Goal: Task Accomplishment & Management: Manage account settings

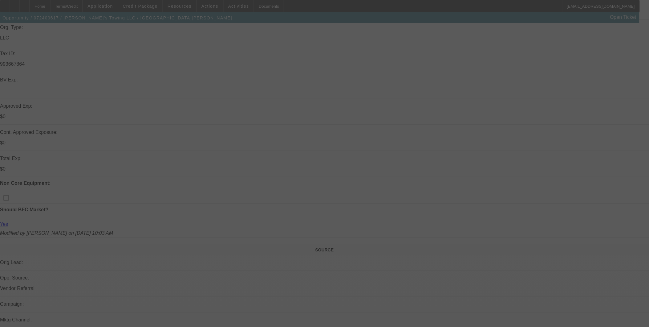
scroll to position [171, 0]
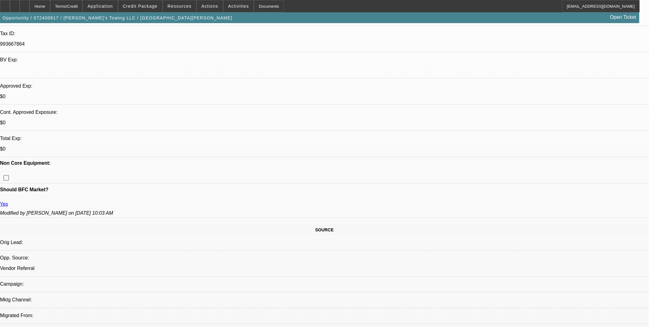
select select "0"
select select "2"
select select "0.15"
select select "2"
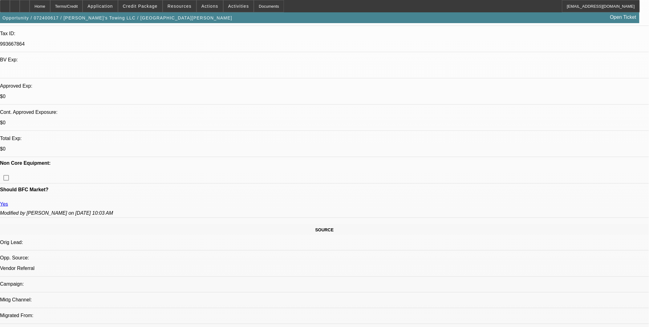
select select "0.15"
select select "0"
select select "2"
select select "0.15"
select select "0"
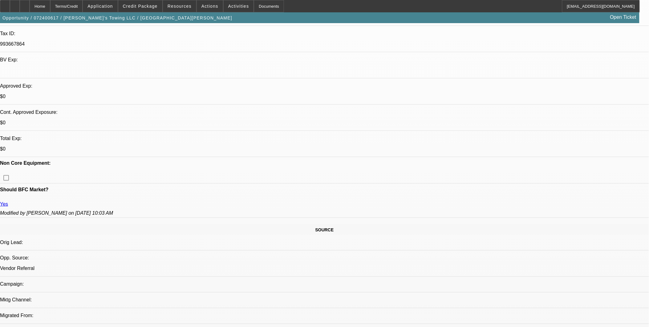
select select "2"
select select "0.15"
select select "1"
select select "2"
select select "16"
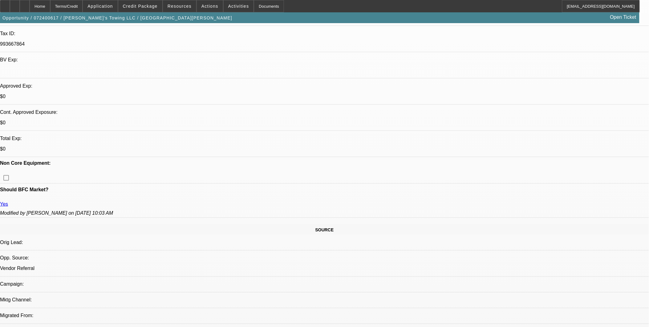
select select "1"
select select "2"
select select "16"
select select "1"
select select "2"
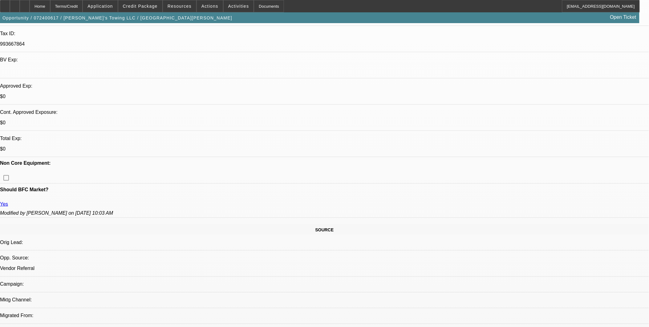
select select "16"
select select "1"
select select "2"
select select "16"
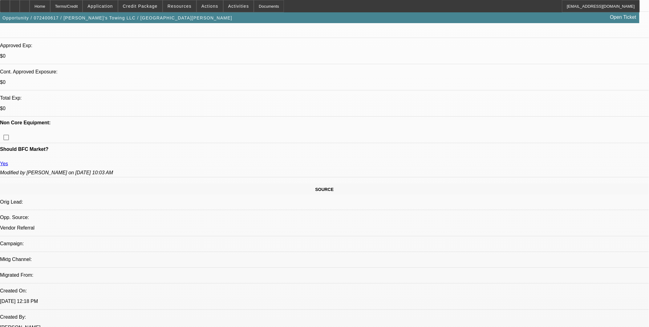
scroll to position [205, 0]
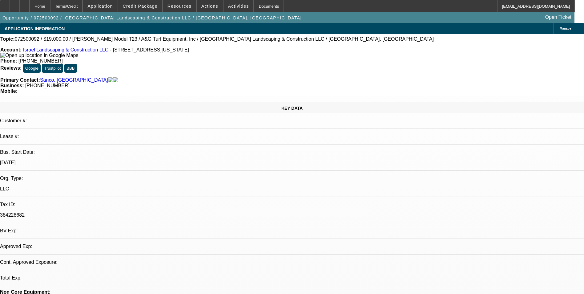
select select "0"
select select "2"
select select "0"
select select "6"
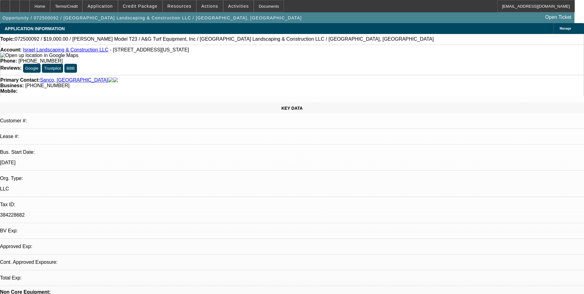
select select "0"
select select "2"
select select "0"
select select "6"
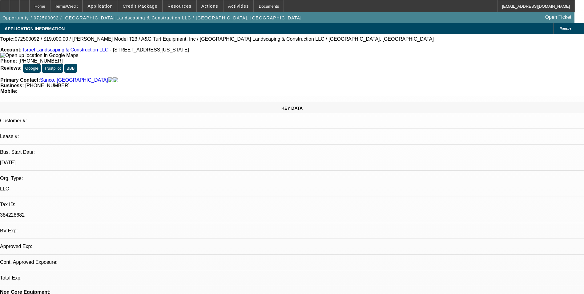
select select "0"
select select "2"
select select "0"
select select "6"
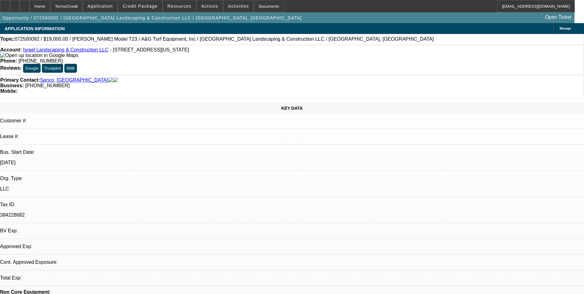
select select "0"
select select "6"
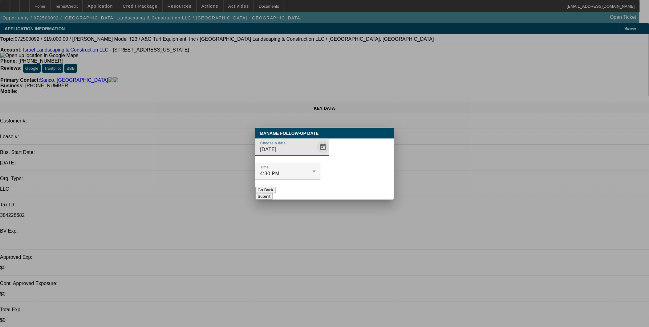
click at [316, 154] on span "Open calendar" at bounding box center [323, 147] width 15 height 15
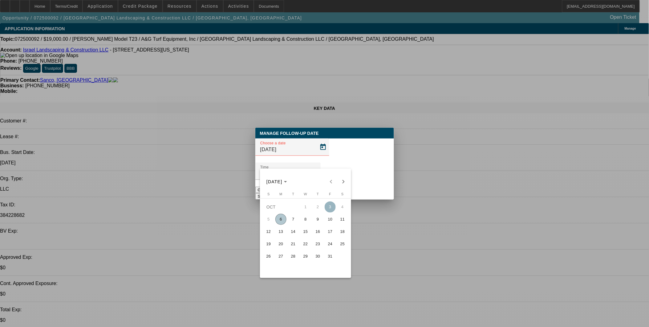
click at [334, 220] on span "10" at bounding box center [330, 219] width 11 height 11
type input "10/10/2025"
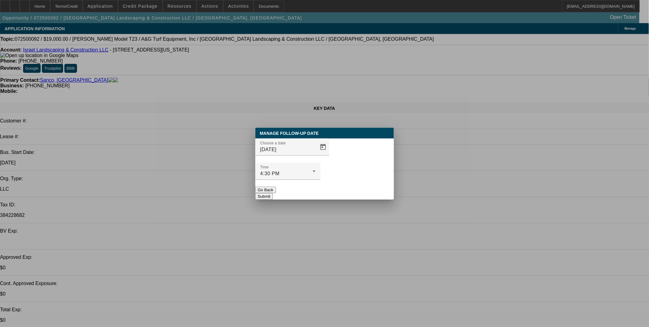
click at [273, 193] on button "Submit" at bounding box center [264, 196] width 18 height 6
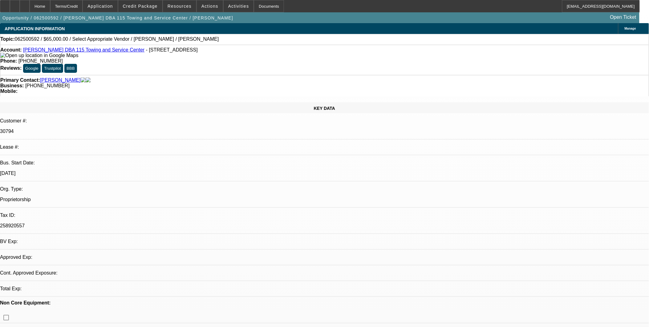
select select "0"
select select "2"
select select "0.1"
select select "1"
select select "2"
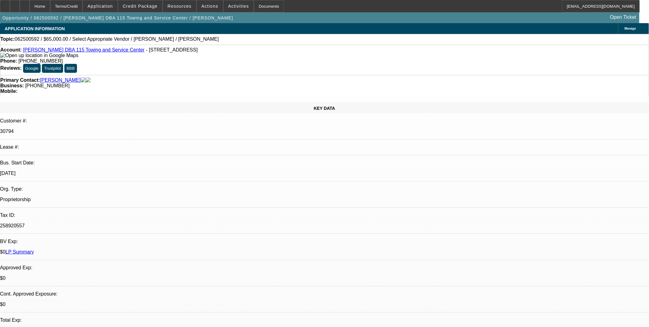
select select "4"
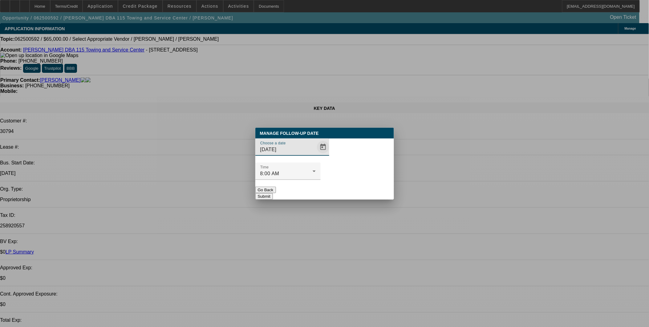
click at [317, 154] on span "Open calendar" at bounding box center [323, 147] width 15 height 15
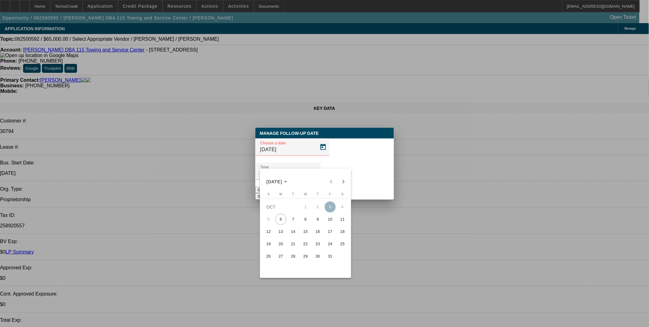
click at [329, 220] on span "10" at bounding box center [330, 219] width 11 height 11
type input "[DATE]"
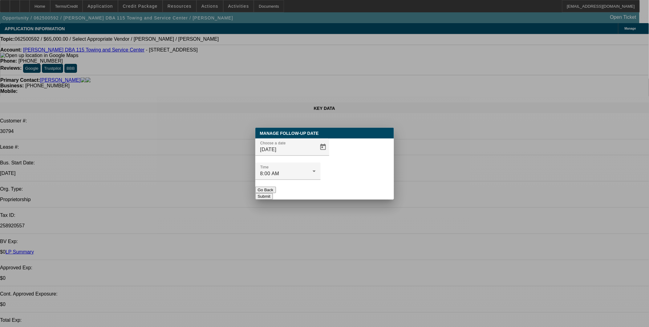
click at [273, 193] on button "Submit" at bounding box center [264, 196] width 18 height 6
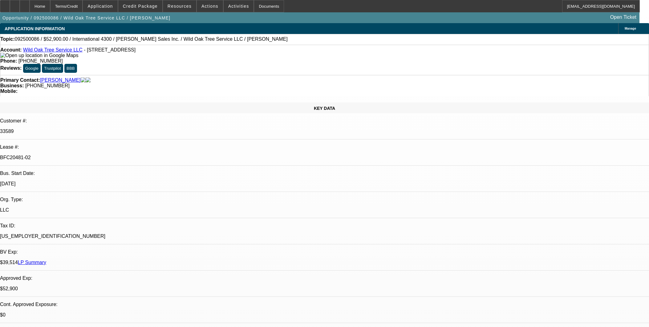
select select "0"
select select "2"
select select "0"
select select "6"
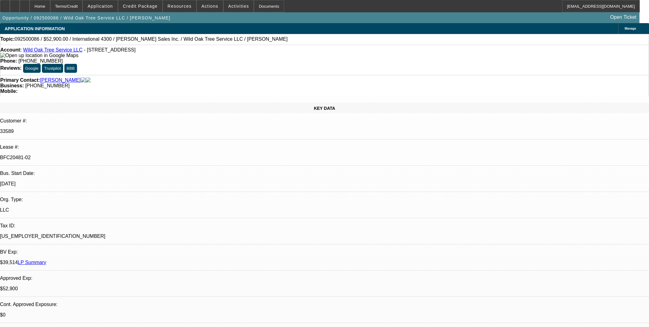
select select "0"
select select "2"
select select "0"
select select "6"
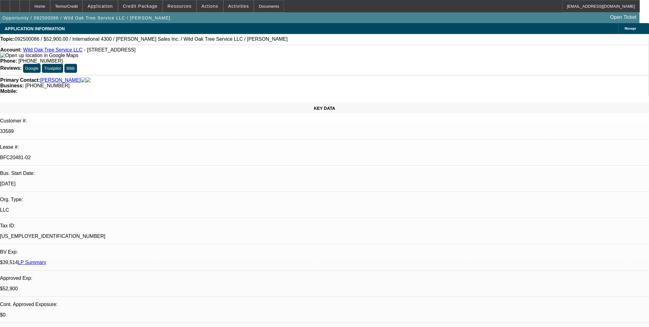
select select "0"
select select "2"
select select "0"
select select "6"
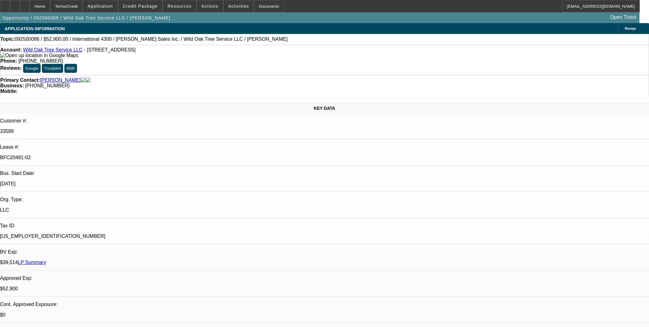
select select "0"
select select "2"
select select "0"
select select "6"
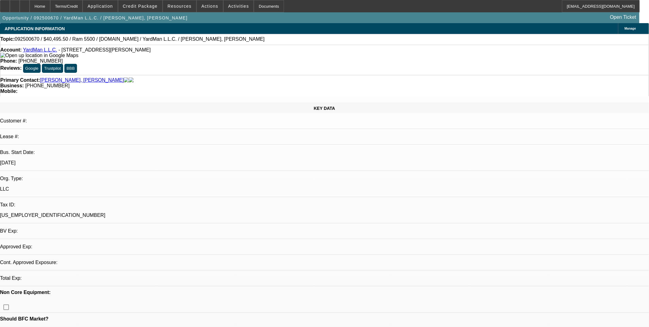
select select "0.1"
select select "2"
select select "0.1"
select select "1"
select select "2"
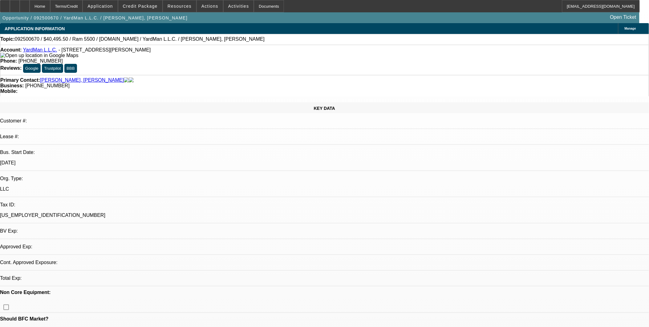
select select "4"
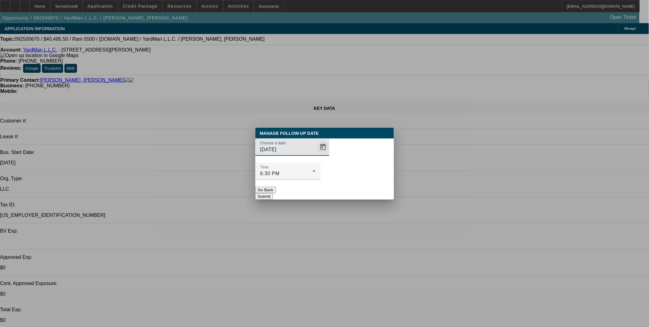
click at [316, 154] on span "Open calendar" at bounding box center [323, 147] width 15 height 15
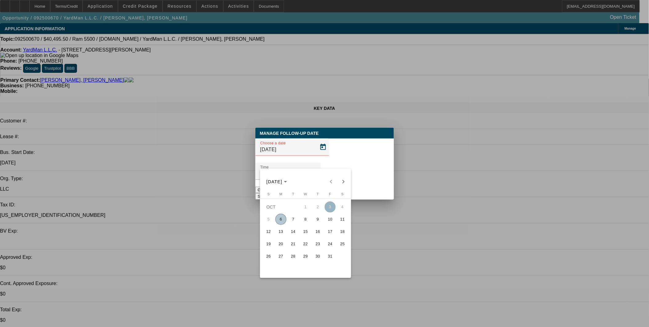
click at [327, 222] on span "10" at bounding box center [330, 219] width 11 height 11
type input "10/10/2025"
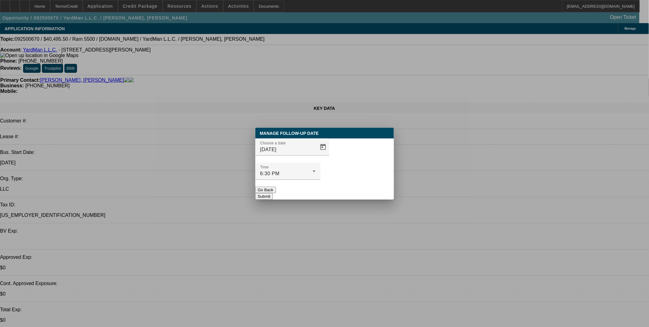
click at [273, 193] on button "Submit" at bounding box center [264, 196] width 18 height 6
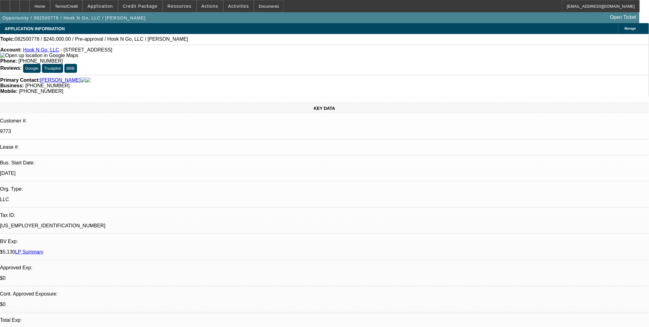
select select "0"
select select "2"
select select "0"
select select "2"
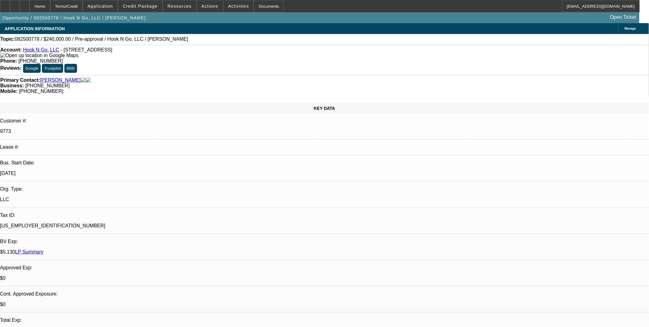
select select "0"
select select "1"
select select "2"
select select "6"
select select "1"
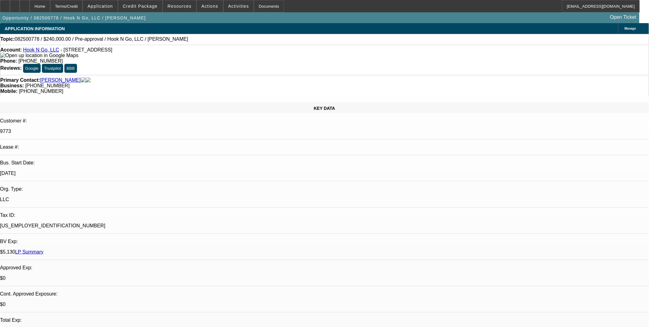
select select "2"
select select "6"
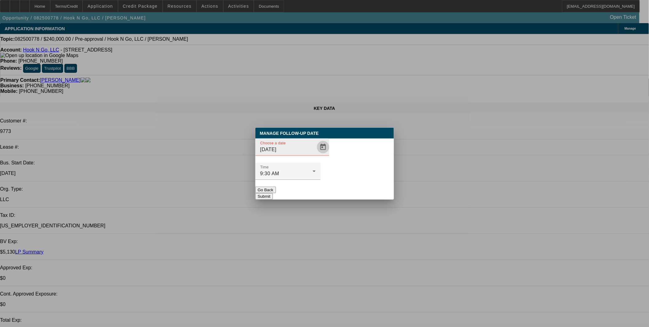
click at [316, 154] on span "Open calendar" at bounding box center [323, 147] width 15 height 15
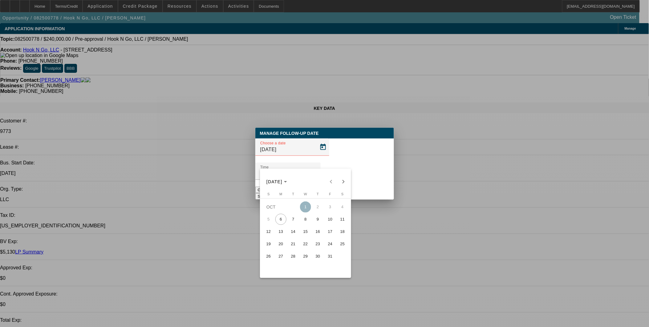
click at [328, 222] on span "10" at bounding box center [330, 219] width 11 height 11
type input "10/10/2025"
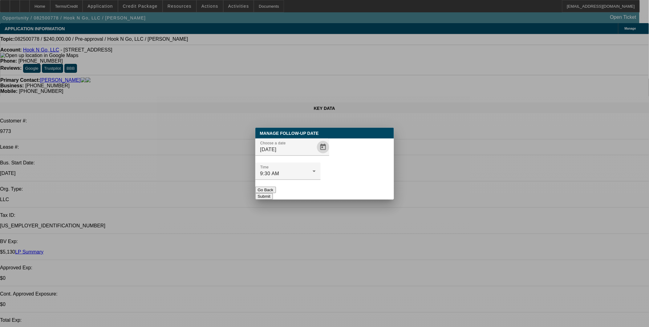
click at [273, 193] on button "Submit" at bounding box center [264, 196] width 18 height 6
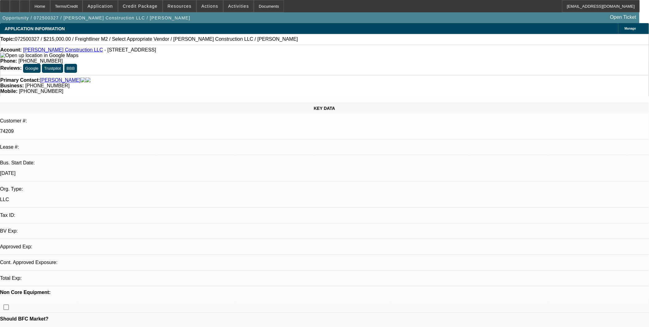
select select "0"
select select "2"
select select "0.1"
select select "1"
select select "2"
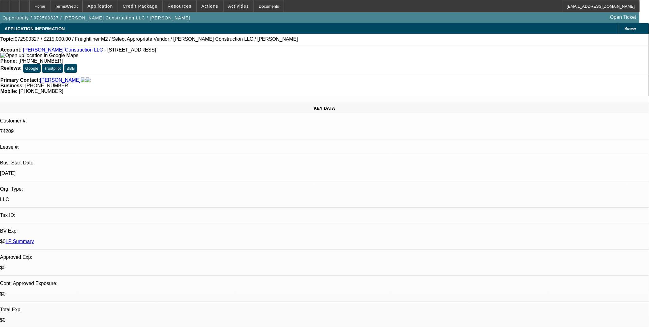
select select "4"
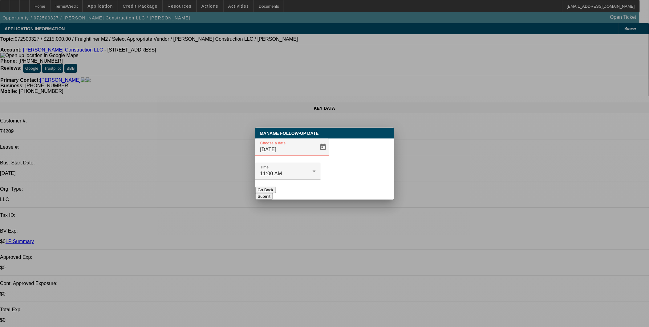
click at [276, 186] on button "Go Back" at bounding box center [265, 189] width 21 height 6
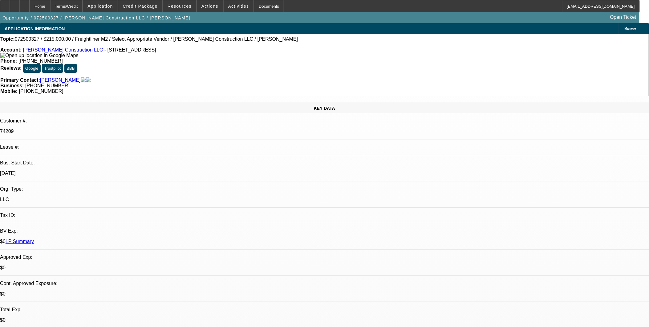
click at [66, 51] on link "McCoy Construction LLC" at bounding box center [63, 49] width 80 height 5
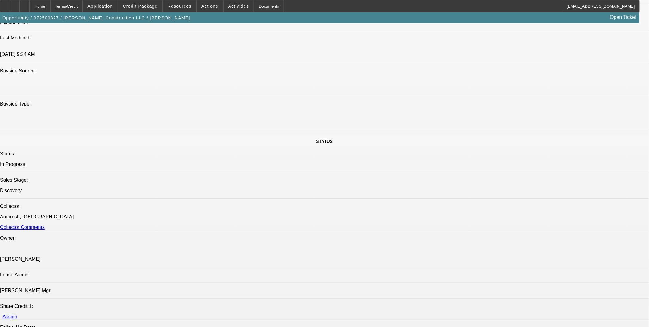
scroll to position [616, 0]
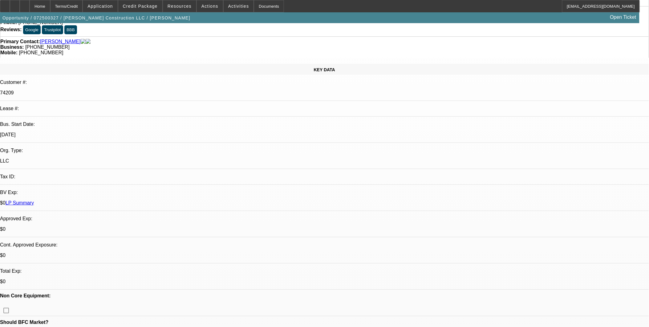
scroll to position [0, 0]
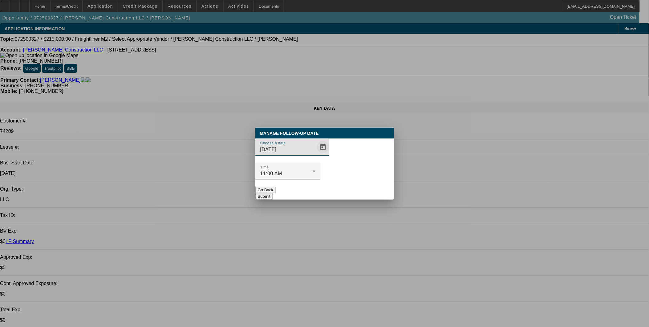
click at [317, 154] on span "Open calendar" at bounding box center [323, 147] width 15 height 15
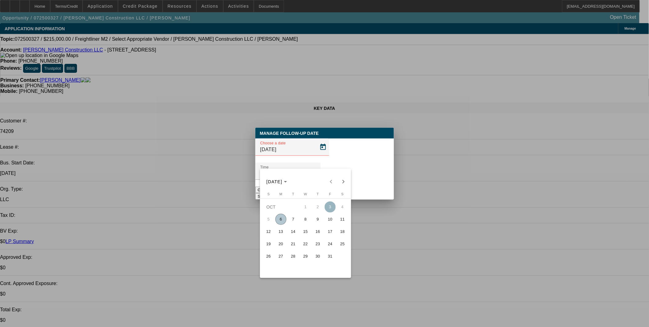
click at [296, 221] on span "7" at bounding box center [293, 219] width 11 height 11
type input "10/7/2025"
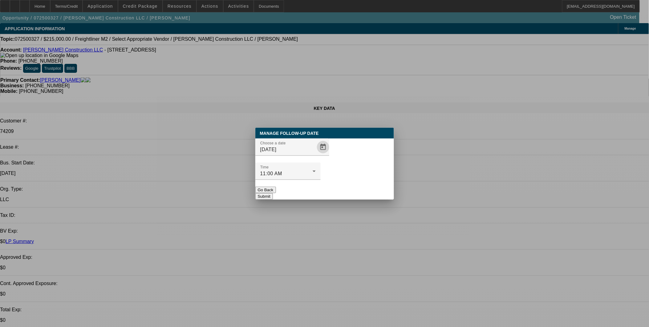
click at [273, 193] on button "Submit" at bounding box center [264, 196] width 18 height 6
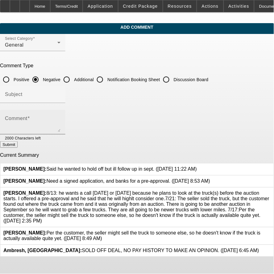
click at [60, 118] on textarea "Comment" at bounding box center [32, 124] width 55 height 15
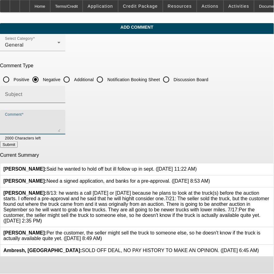
click at [60, 100] on div "Subject" at bounding box center [32, 94] width 55 height 17
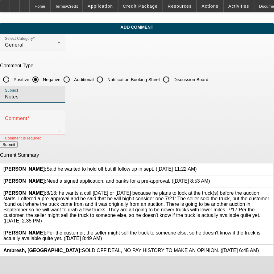
type input "Notes"
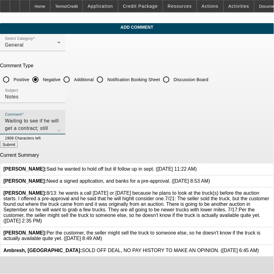
type textarea "Waiting to see if he will get a contract; still saying he will possibly need mu…"
click at [73, 81] on input "Additional" at bounding box center [66, 79] width 12 height 12
radio input "true"
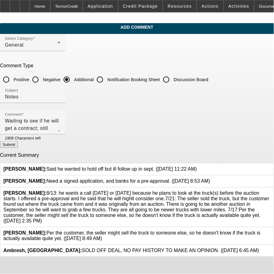
click at [18, 142] on button "Submit" at bounding box center [9, 144] width 18 height 6
radio input "true"
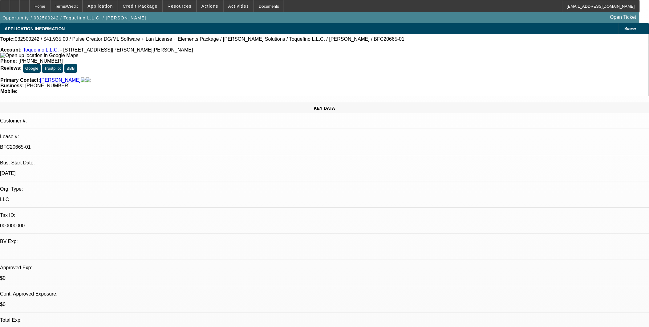
select select "0"
select select "2"
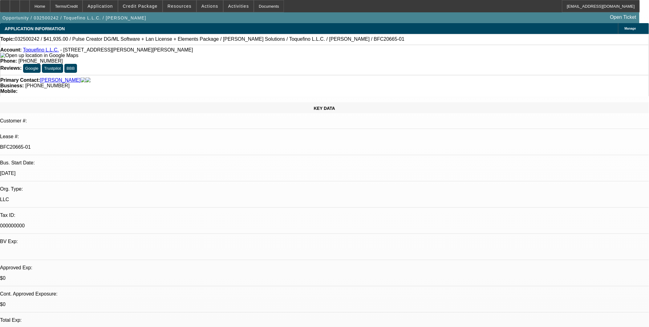
select select "0"
select select "2"
select select "0.1"
select select "0"
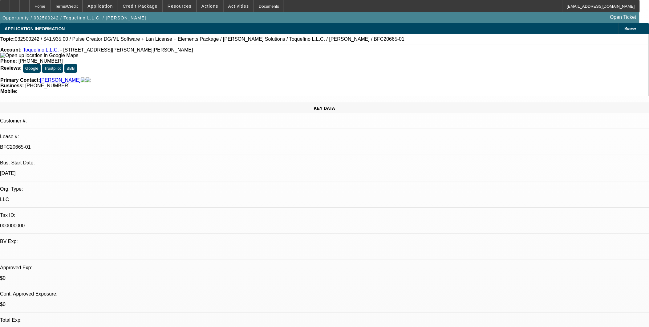
select select "2"
select select "0.1"
select select "1"
select select "6"
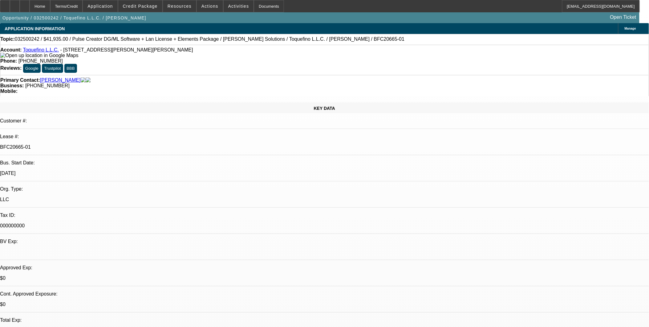
select select "1"
select select "2"
select select "6"
select select "1"
select select "2"
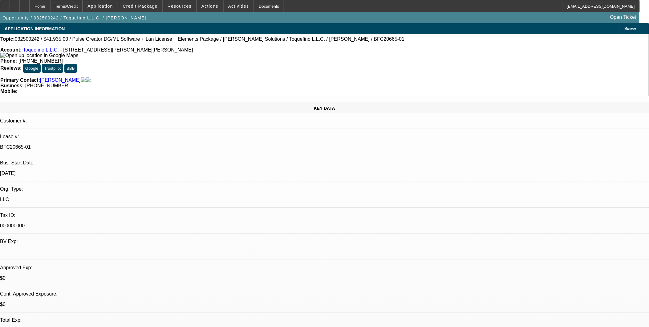
select select "4"
select select "1"
select select "2"
select select "6"
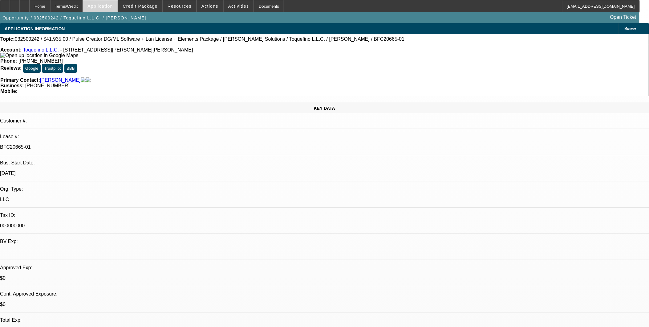
click at [116, 10] on span at bounding box center [100, 6] width 35 height 15
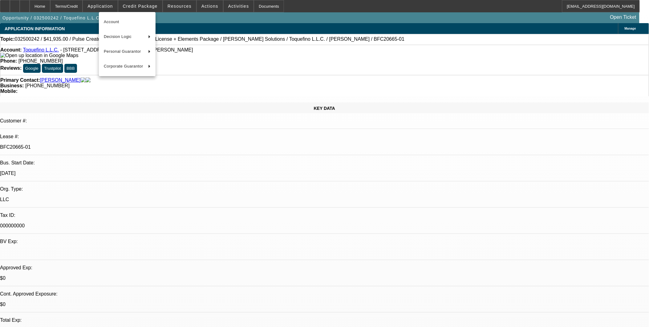
click at [215, 25] on div at bounding box center [324, 163] width 649 height 327
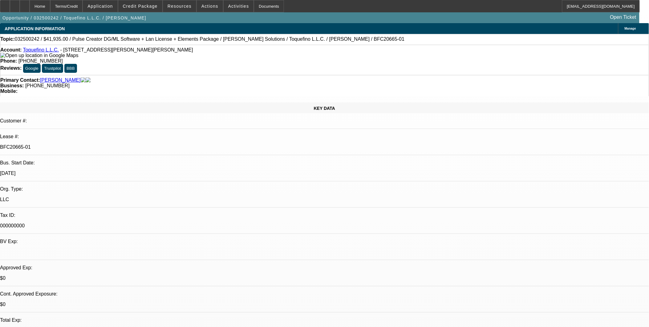
click at [149, 4] on span "Credit Package" at bounding box center [140, 6] width 35 height 5
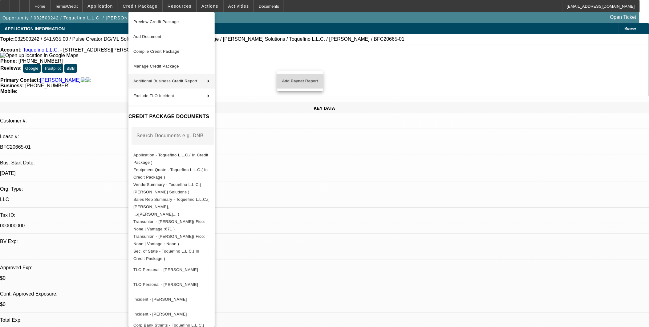
click at [312, 79] on span "Add Paynet Report" at bounding box center [300, 80] width 36 height 7
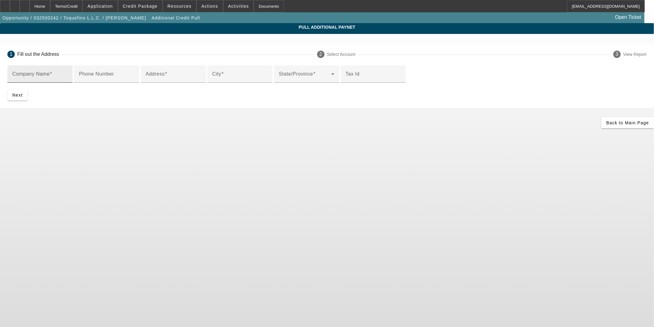
click at [68, 74] on div "Company Name" at bounding box center [39, 73] width 55 height 17
click at [68, 70] on div "Company Name" at bounding box center [39, 73] width 55 height 17
click at [68, 76] on input "Company Name" at bounding box center [39, 76] width 55 height 7
click at [68, 73] on input "Company Name" at bounding box center [39, 76] width 55 height 7
paste input "Highway Man Towing LLC"
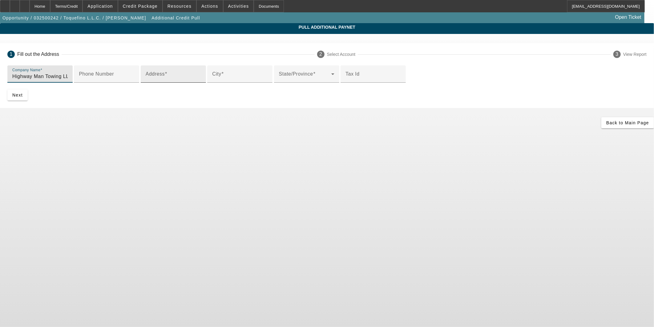
type input "Highway Man Towing LLC"
click at [201, 80] on input "Address" at bounding box center [173, 76] width 55 height 7
click at [165, 76] on mat-label "Address" at bounding box center [155, 73] width 19 height 5
click at [186, 80] on input "Address" at bounding box center [173, 76] width 55 height 7
paste input "2008 Patricia Dr NE"
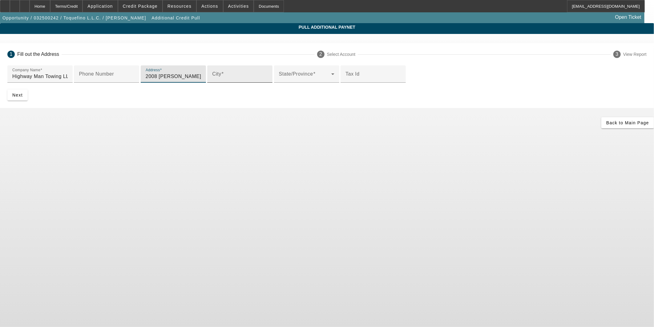
type input "2008 Patricia Dr NE"
type input "Fort Payne"
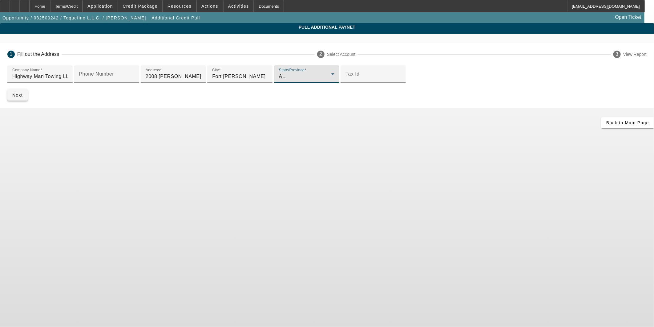
click at [28, 102] on span "submit" at bounding box center [17, 94] width 20 height 15
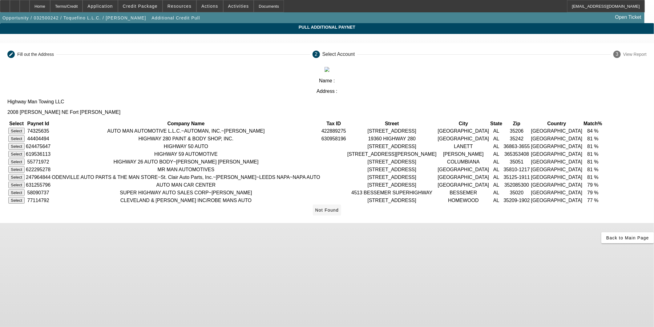
click at [339, 212] on span "Not Found" at bounding box center [327, 209] width 24 height 5
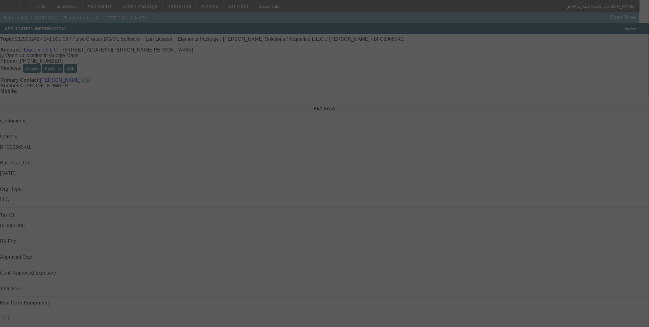
click at [139, 8] on div at bounding box center [324, 163] width 649 height 327
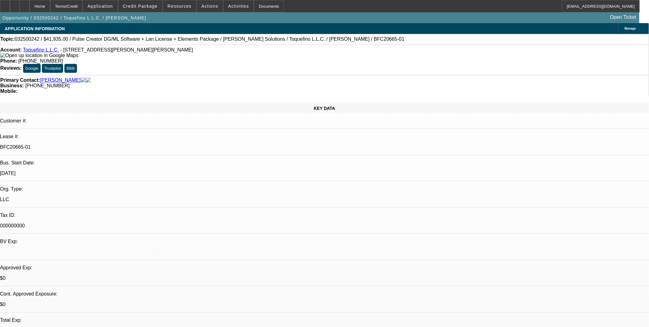
click at [139, 8] on span "Credit Package" at bounding box center [140, 6] width 35 height 5
select select "0"
select select "6"
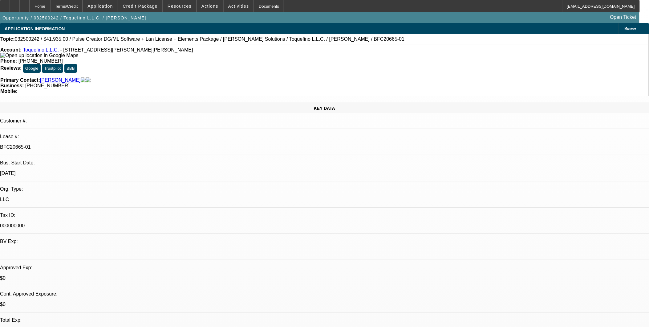
select select "0"
select select "2"
select select "0"
select select "6"
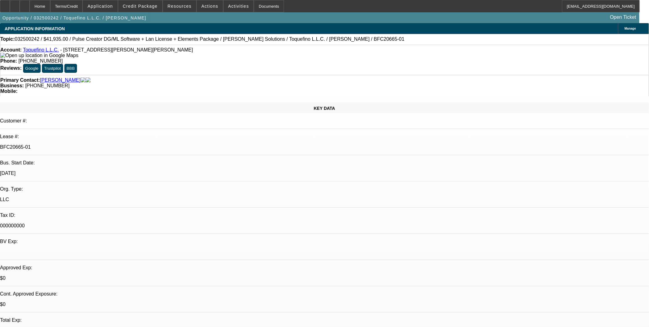
select select "0"
select select "2"
select select "0.1"
select select "4"
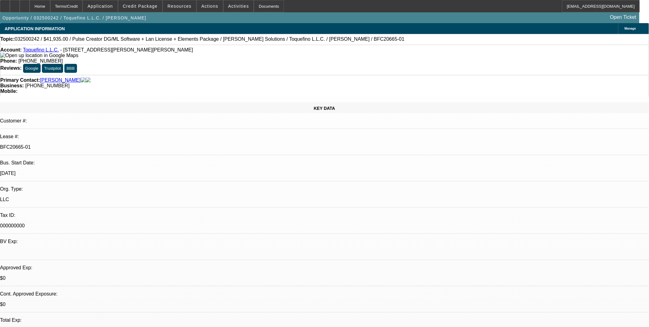
select select "0"
select select "2"
select select "0.1"
select select "6"
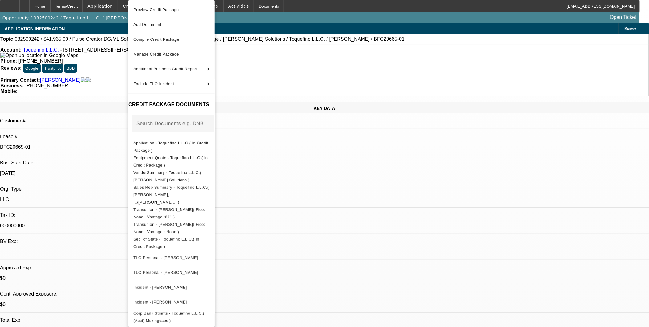
drag, startPoint x: 110, startPoint y: 1, endPoint x: 110, endPoint y: 6, distance: 4.3
click at [110, 3] on div at bounding box center [324, 163] width 649 height 327
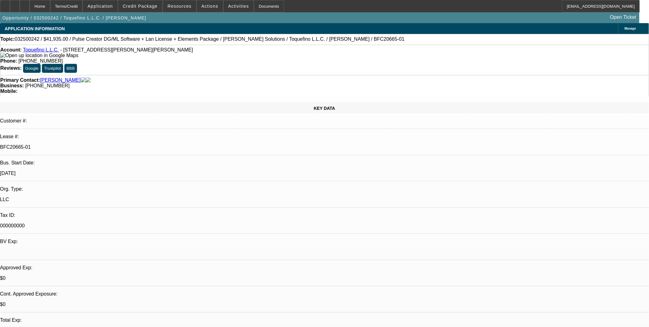
click at [110, 6] on div at bounding box center [324, 163] width 649 height 327
click at [110, 6] on span "Application" at bounding box center [99, 6] width 25 height 5
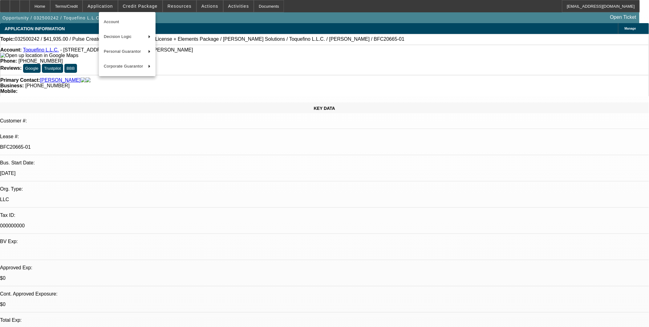
click at [146, 4] on div at bounding box center [324, 163] width 649 height 327
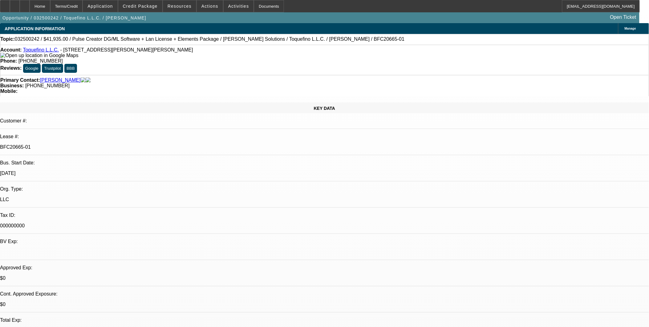
click at [146, 4] on div at bounding box center [324, 163] width 649 height 327
click at [146, 4] on span "Credit Package" at bounding box center [140, 6] width 35 height 5
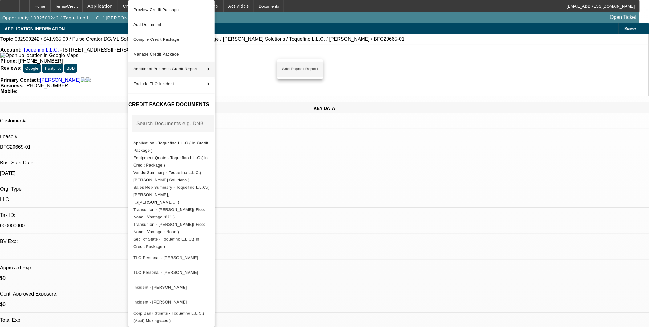
click at [299, 69] on span "Add Paynet Report" at bounding box center [300, 68] width 36 height 7
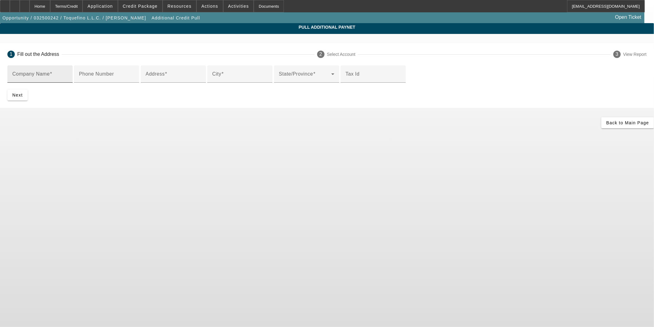
click at [50, 74] on mat-label "Company Name" at bounding box center [31, 73] width 38 height 5
click at [68, 74] on input "Company Name" at bounding box center [39, 76] width 55 height 7
type input "Highway man towing"
click at [201, 83] on div "Address" at bounding box center [173, 73] width 55 height 17
paste input "4414B Gault Ave N"
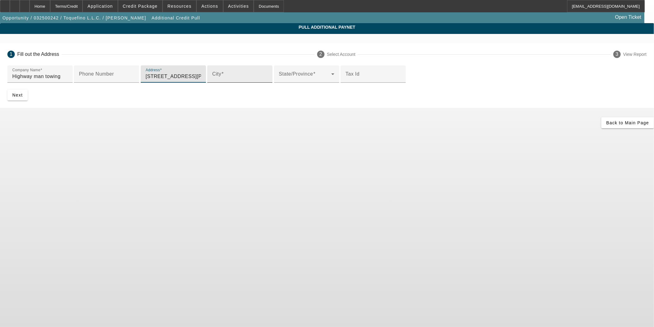
type input "4414B Gault Ave N"
click at [221, 83] on div "City" at bounding box center [239, 73] width 55 height 17
type input "fort payne"
click at [279, 80] on span at bounding box center [305, 76] width 52 height 7
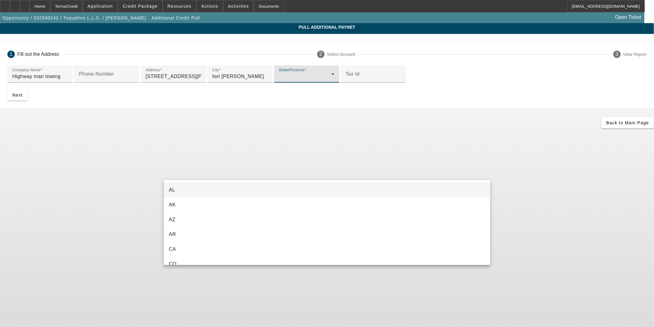
click at [199, 191] on mat-option "AL" at bounding box center [327, 189] width 327 height 15
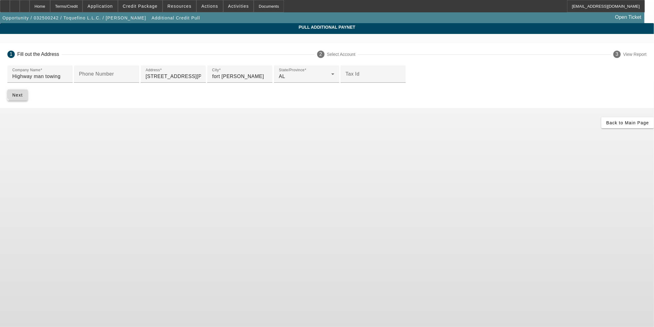
click at [28, 102] on span "submit" at bounding box center [17, 94] width 20 height 15
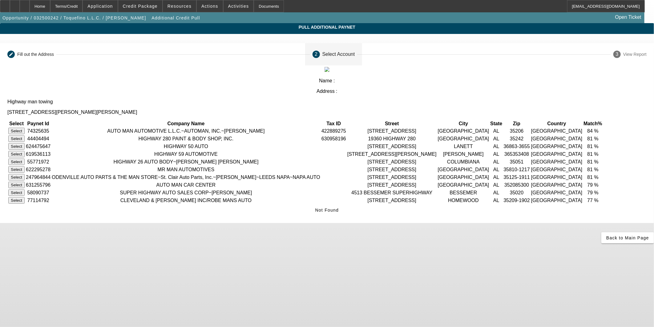
click at [93, 143] on app-additional-credit-pull "Pull Additional Paynet Editable create Fill out the Address 2 Select Account 3 …" at bounding box center [327, 133] width 654 height 220
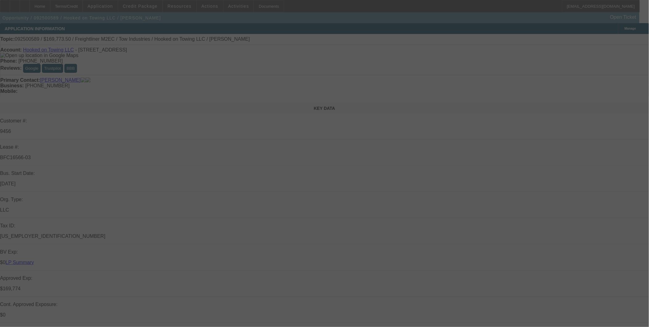
click at [378, 157] on div at bounding box center [324, 163] width 649 height 327
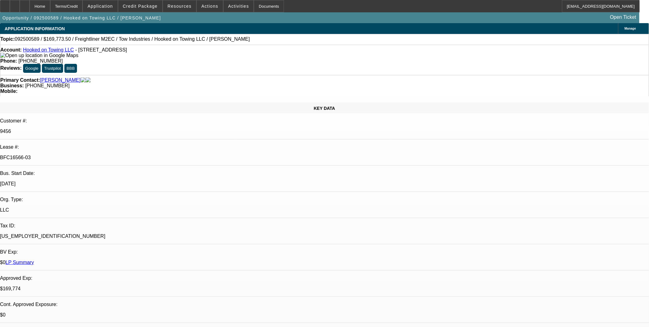
select select "0"
select select "0.1"
select select "0"
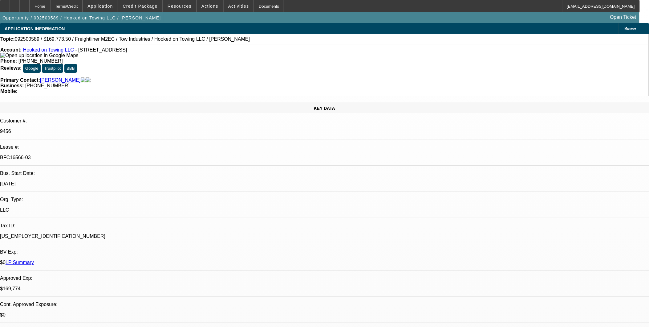
select select "0.1"
select select "0"
select select "0.1"
select select "0"
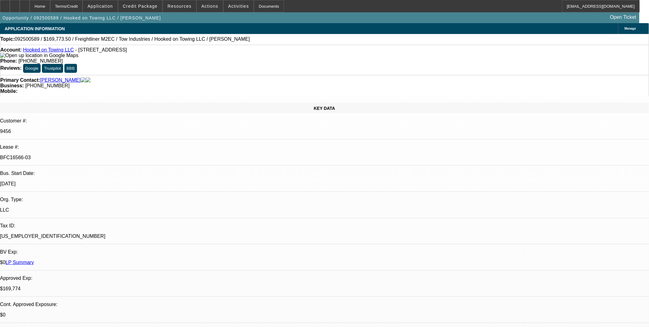
select select "0"
select select "0.1"
select select "1"
select select "2"
select select "4"
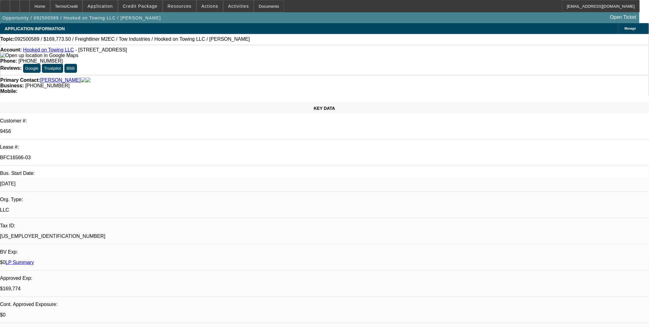
select select "1"
select select "2"
select select "4"
select select "1"
select select "2"
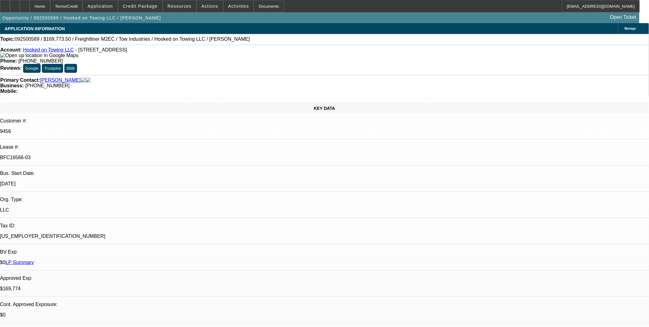
select select "4"
select select "1"
select select "2"
select select "4"
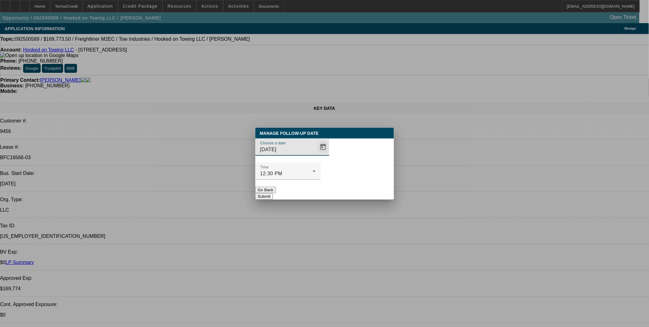
click at [316, 154] on span "Open calendar" at bounding box center [323, 147] width 15 height 15
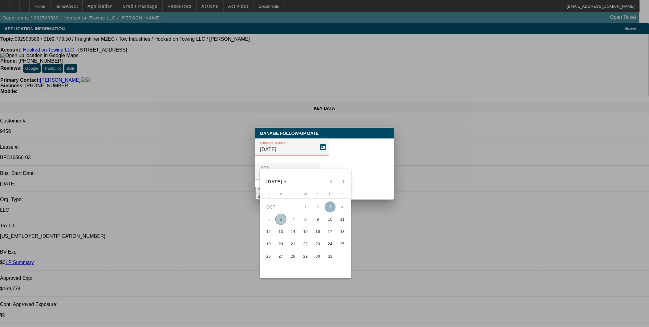
click at [331, 223] on span "10" at bounding box center [330, 219] width 11 height 11
type input "10/10/2025"
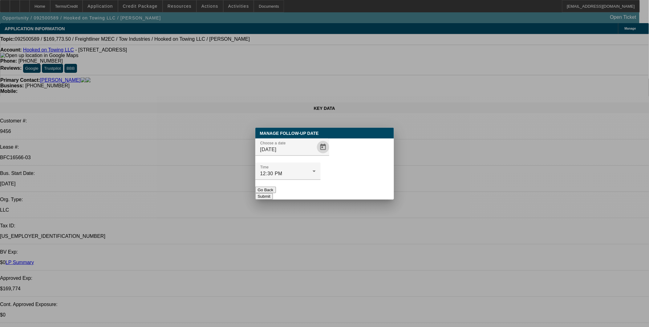
click at [273, 193] on button "Submit" at bounding box center [264, 196] width 18 height 6
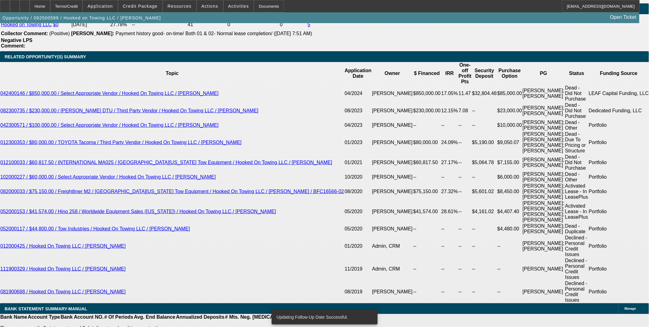
scroll to position [1198, 0]
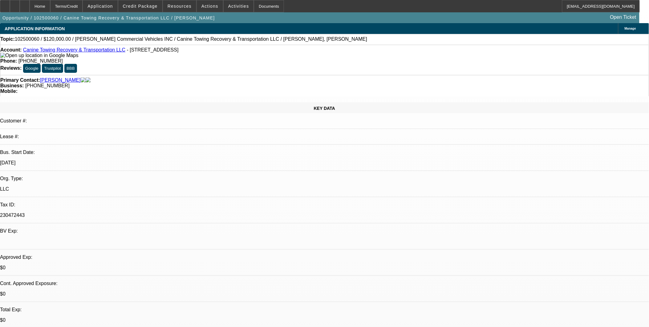
select select "0"
select select "2"
select select "0.1"
select select "1"
select select "2"
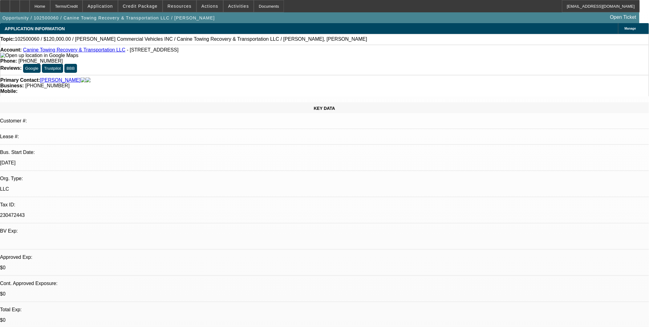
select select "4"
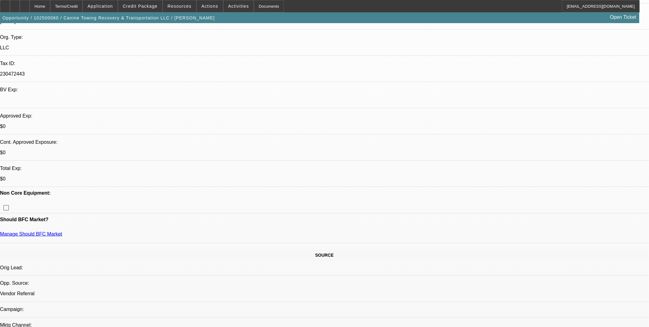
scroll to position [137, 0]
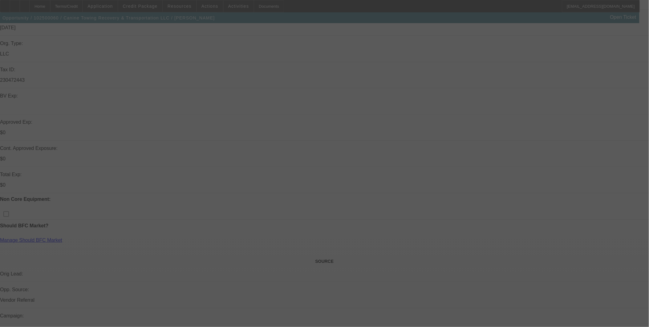
select select "0"
select select "2"
select select "0.1"
select select "4"
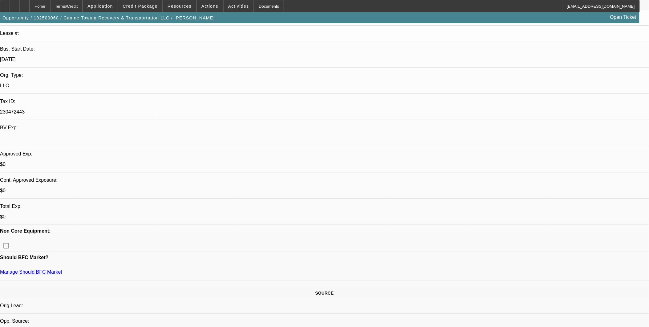
scroll to position [103, 0]
click at [209, 9] on span at bounding box center [210, 6] width 26 height 15
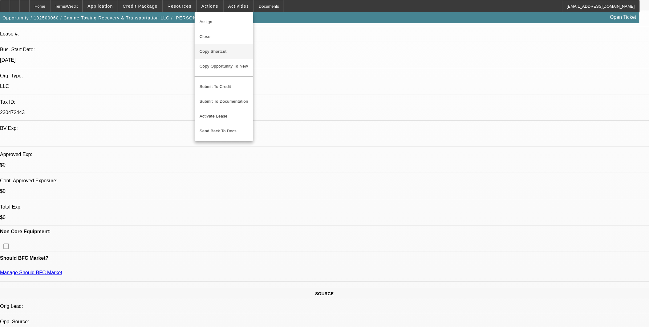
click at [222, 51] on span "Copy Shortcut" at bounding box center [224, 51] width 49 height 7
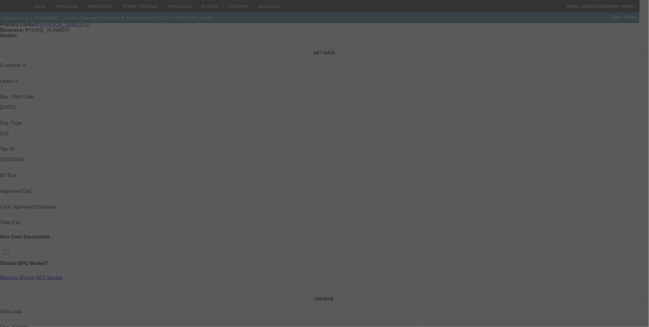
scroll to position [13, 0]
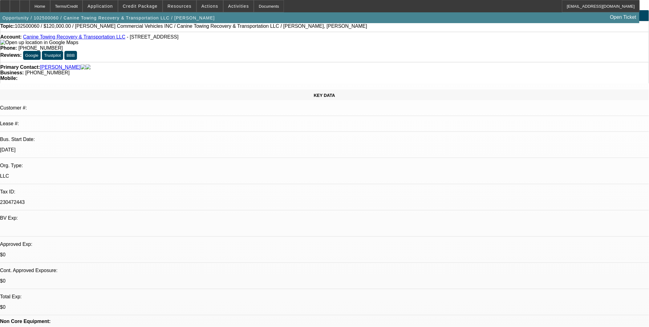
select select "0"
select select "2"
select select "0.1"
select select "1"
select select "2"
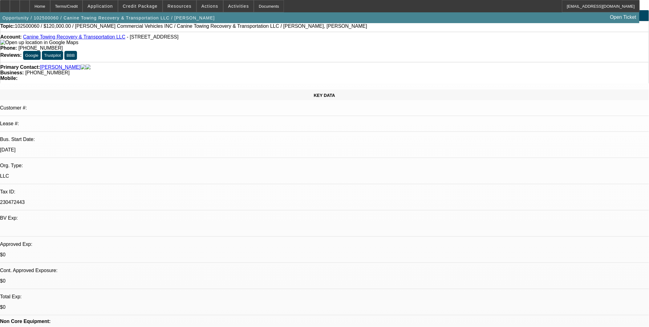
select select "4"
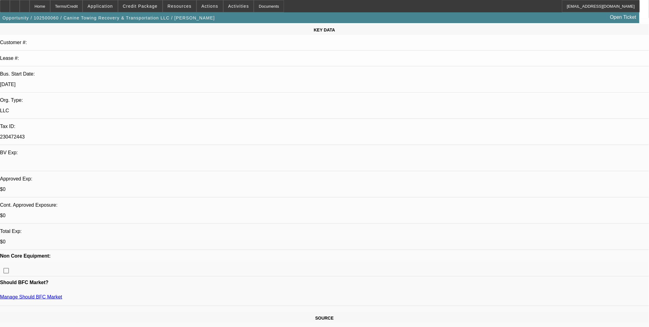
scroll to position [150, 0]
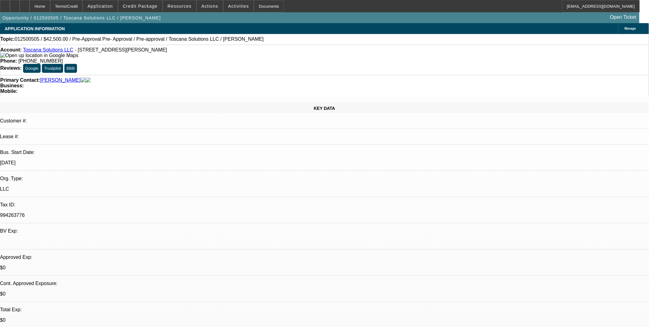
select select "0.15"
select select "2"
select select "0.1"
select select "0.15"
select select "2"
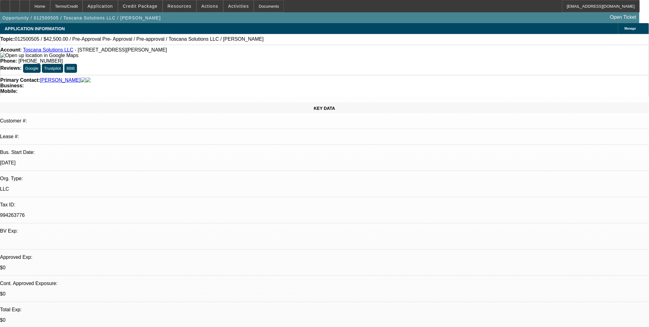
select select "0.1"
select select "0.15"
select select "2"
select select "0.1"
select select "0.15"
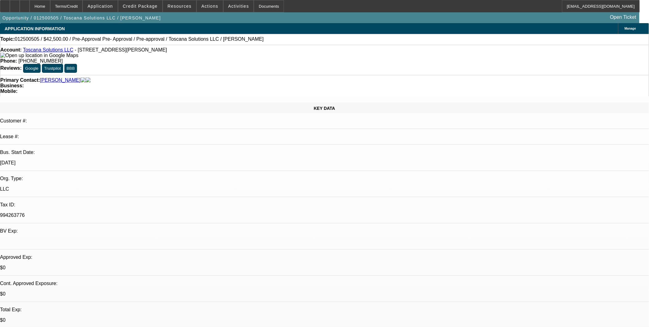
select select "2"
select select "0.1"
select select "1"
select select "2"
select select "4"
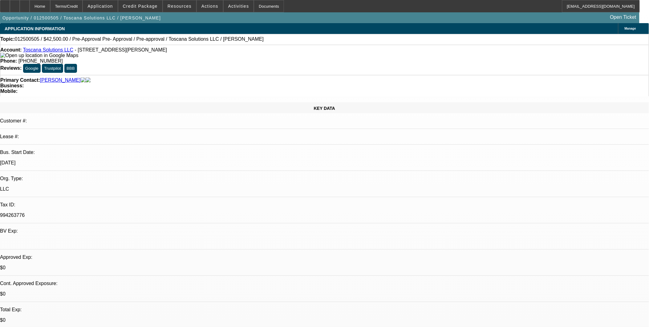
select select "1"
select select "2"
select select "4"
select select "1"
select select "2"
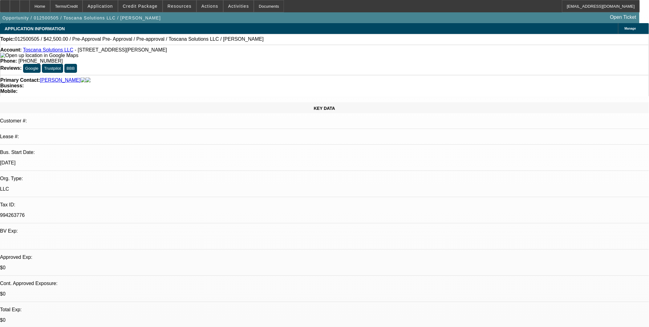
select select "4"
select select "1"
select select "2"
select select "4"
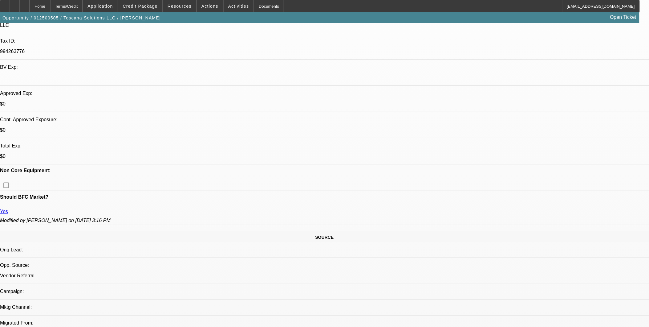
scroll to position [103, 0]
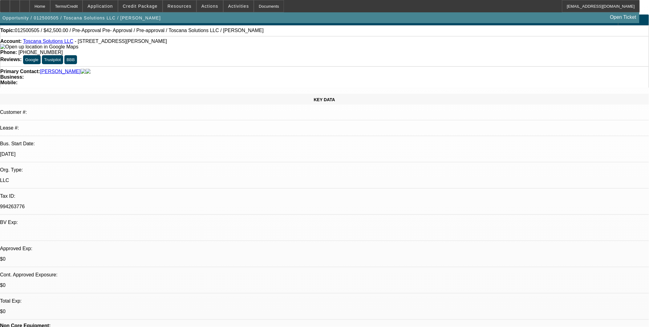
scroll to position [0, 0]
